Goal: Task Accomplishment & Management: Manage account settings

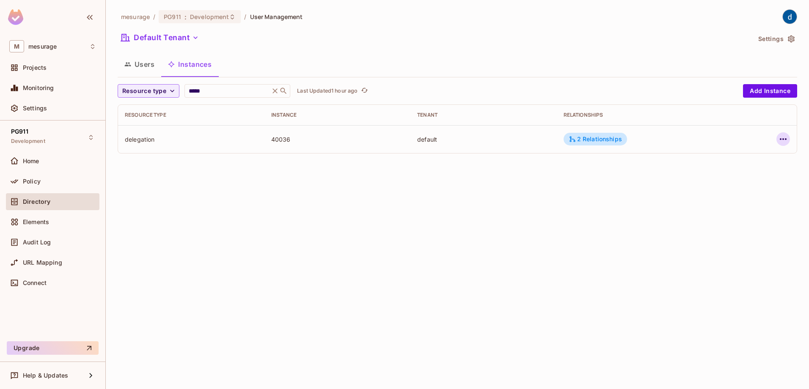
click at [782, 140] on icon "button" at bounding box center [782, 139] width 7 height 2
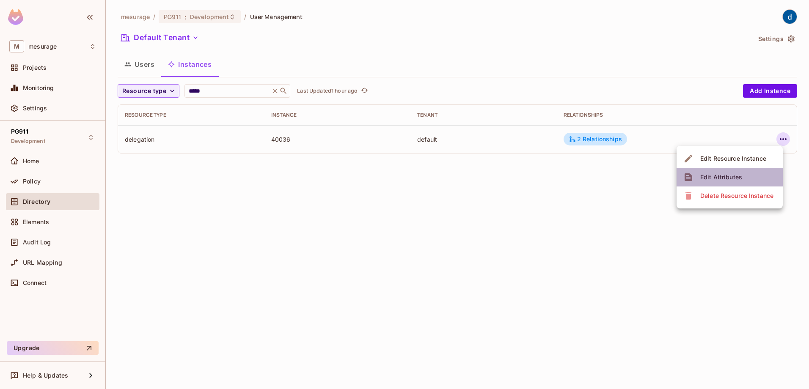
click at [730, 183] on span "Edit Attributes" at bounding box center [720, 177] width 47 height 14
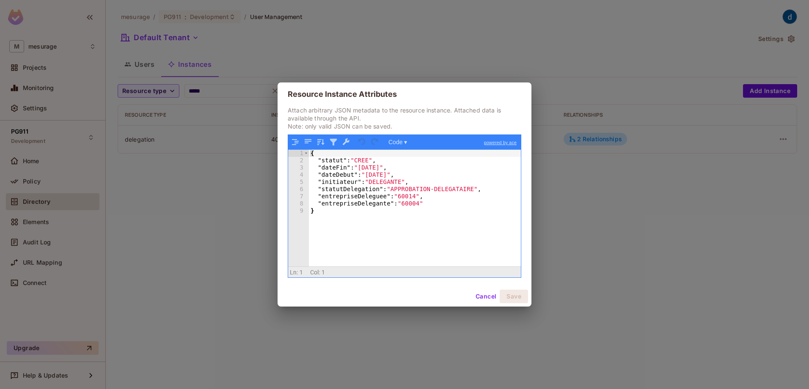
click at [606, 242] on div "Resource Instance Attributes Attach arbitrary JSON metadata to the resource ins…" at bounding box center [404, 194] width 809 height 389
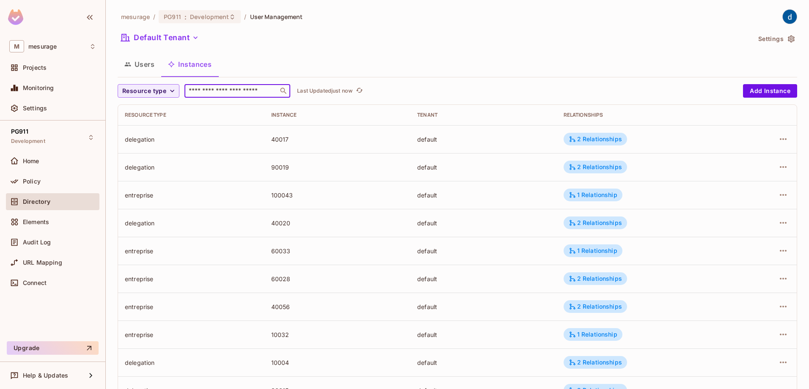
click at [248, 95] on input "text" at bounding box center [231, 91] width 89 height 8
type input "***"
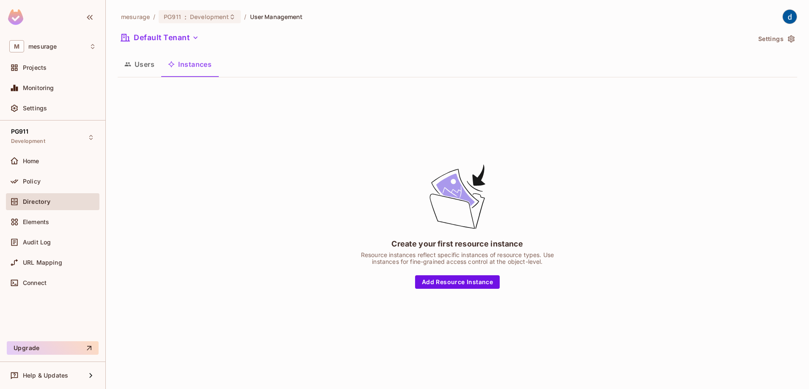
click at [202, 71] on button "Instances" at bounding box center [189, 64] width 57 height 21
click at [145, 70] on button "Users" at bounding box center [140, 64] width 44 height 21
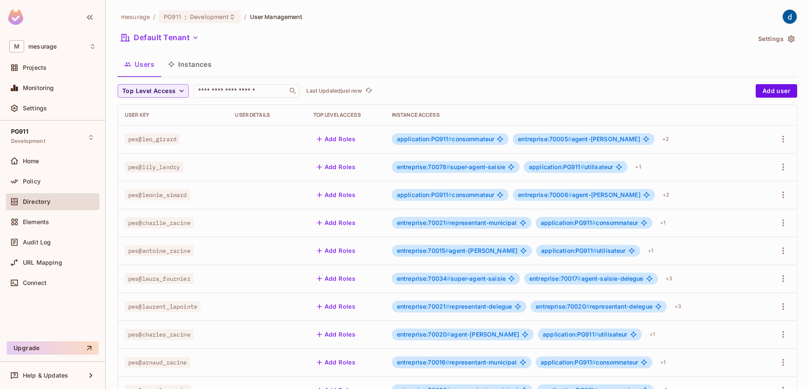
click at [184, 66] on button "Instances" at bounding box center [189, 64] width 57 height 21
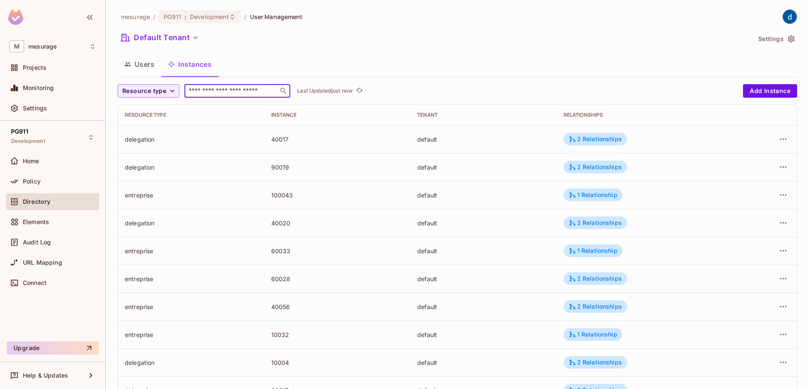
click at [214, 92] on input "text" at bounding box center [231, 91] width 89 height 8
type input "***"
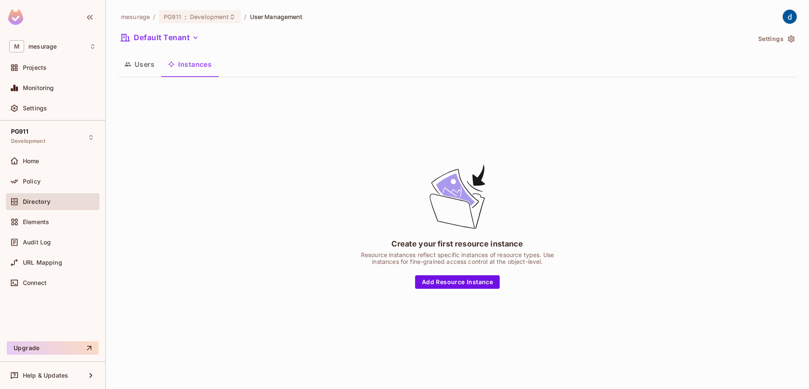
click at [148, 69] on button "Users" at bounding box center [140, 64] width 44 height 21
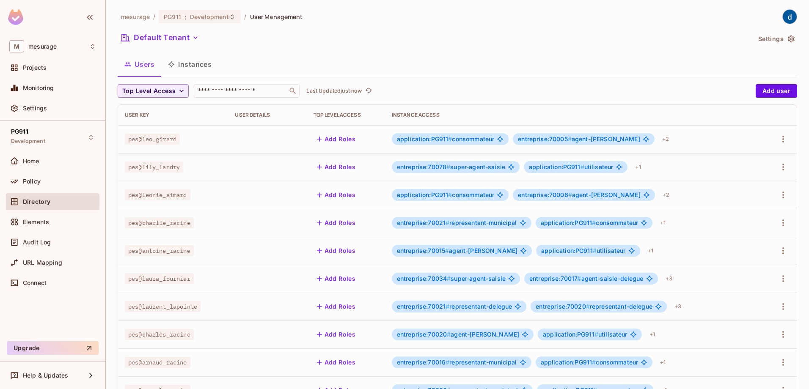
click at [188, 63] on button "Instances" at bounding box center [189, 64] width 57 height 21
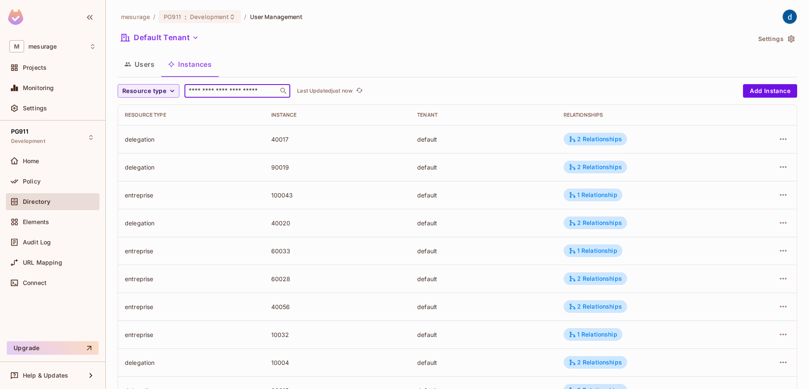
click at [216, 87] on input "text" at bounding box center [231, 91] width 89 height 8
type input "***"
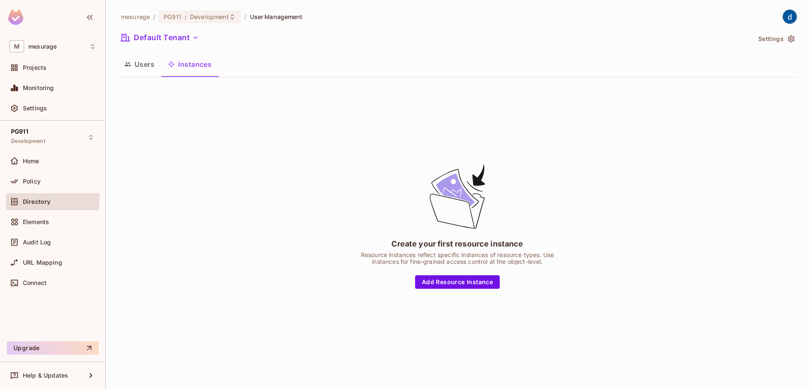
click at [42, 206] on div "Directory" at bounding box center [52, 202] width 87 height 10
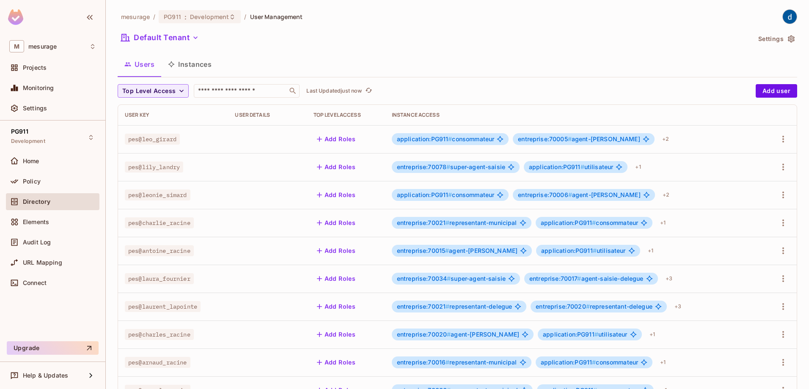
click at [196, 61] on button "Instances" at bounding box center [189, 64] width 57 height 21
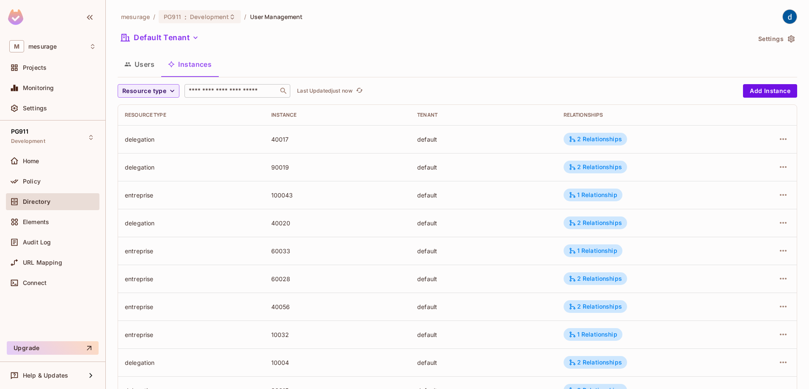
click at [231, 96] on div "​" at bounding box center [237, 91] width 106 height 14
